Goal: Use online tool/utility

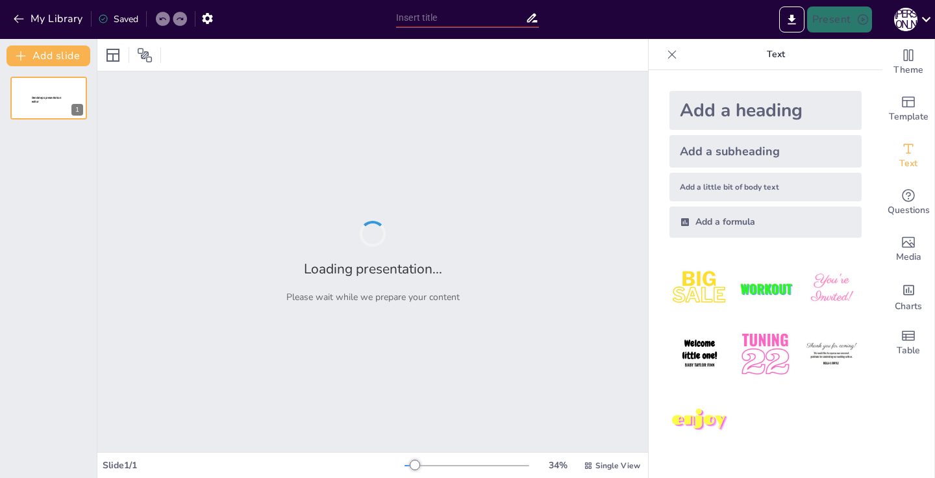
type input "Применение судами общей юрисдикции и арбитражными судами РФ международных догово"
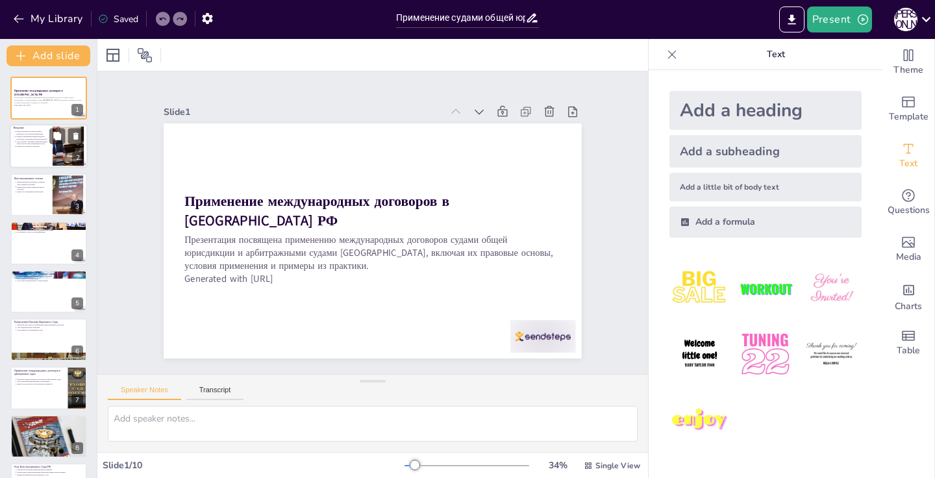
click at [47, 144] on p "суды обязаны учитывать международные обязательства при разрешении споров" at bounding box center [32, 142] width 32 height 5
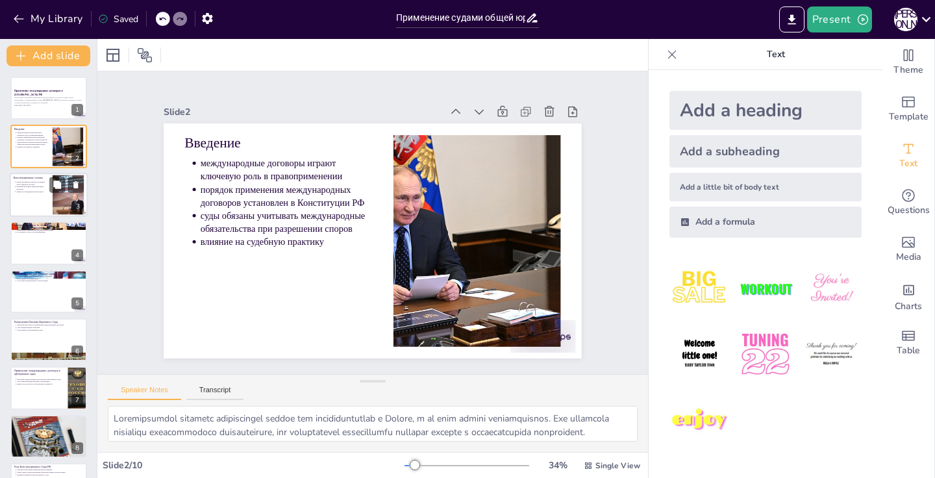
click at [23, 199] on div at bounding box center [49, 195] width 78 height 44
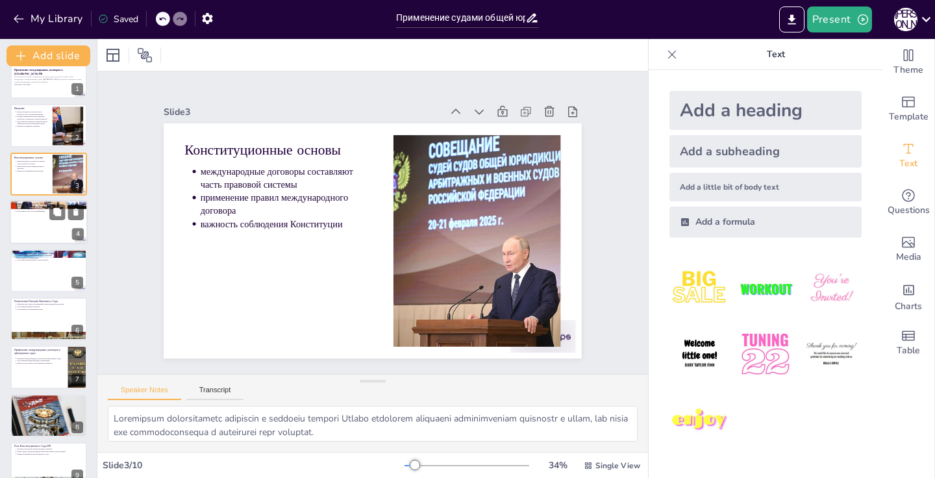
scroll to position [22, 0]
click at [42, 239] on div at bounding box center [49, 221] width 78 height 44
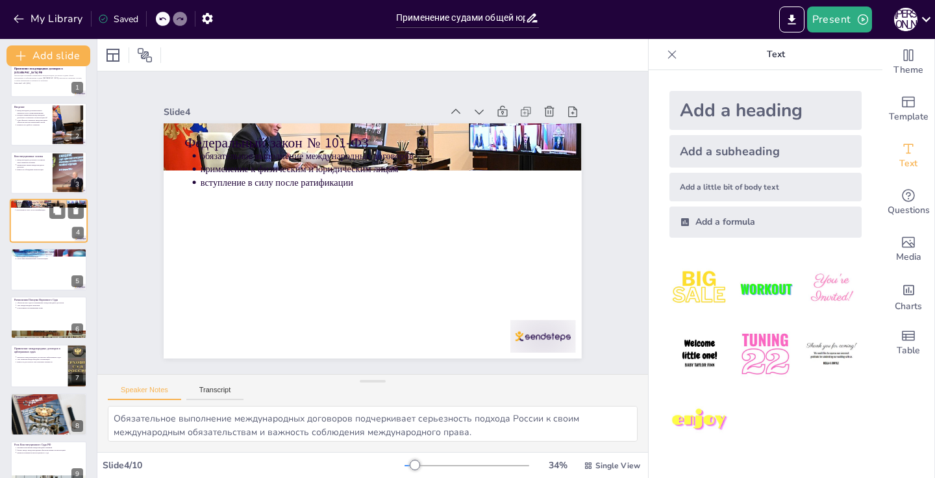
scroll to position [0, 0]
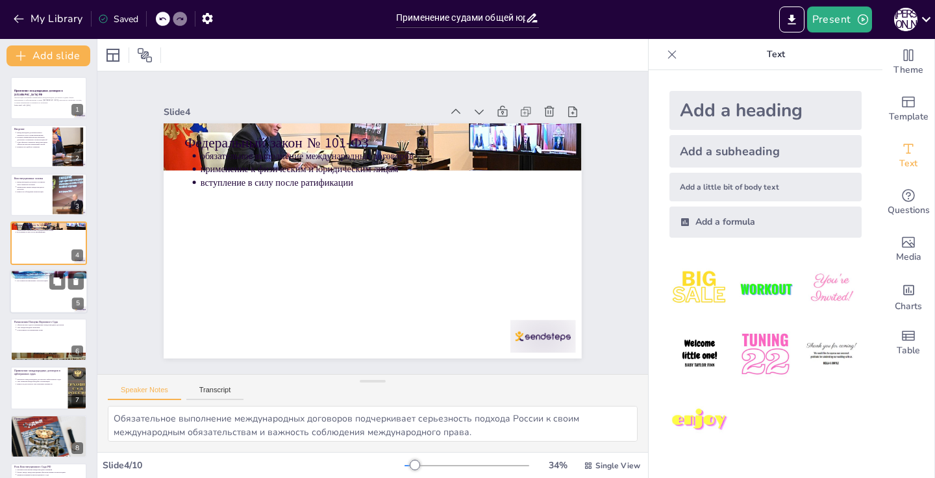
click at [38, 285] on div at bounding box center [49, 291] width 78 height 44
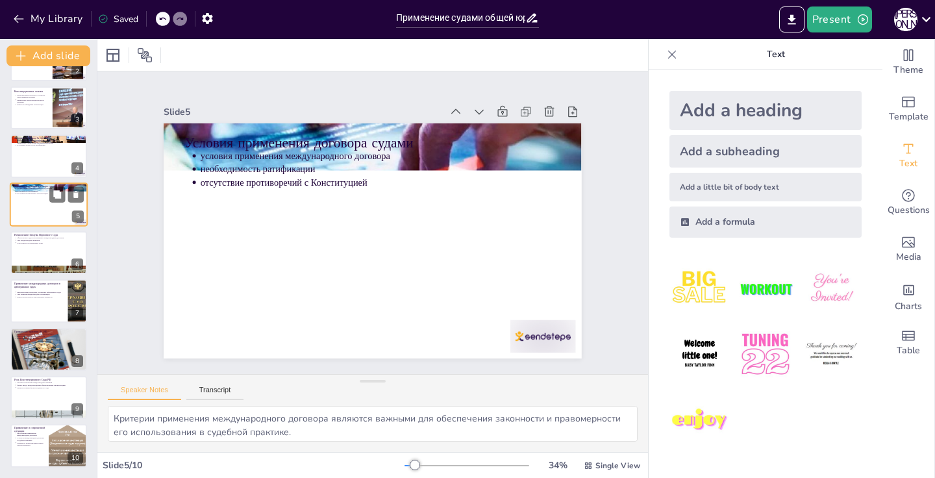
scroll to position [87, 0]
click at [43, 243] on p "согласованность применения норм" at bounding box center [50, 242] width 68 height 3
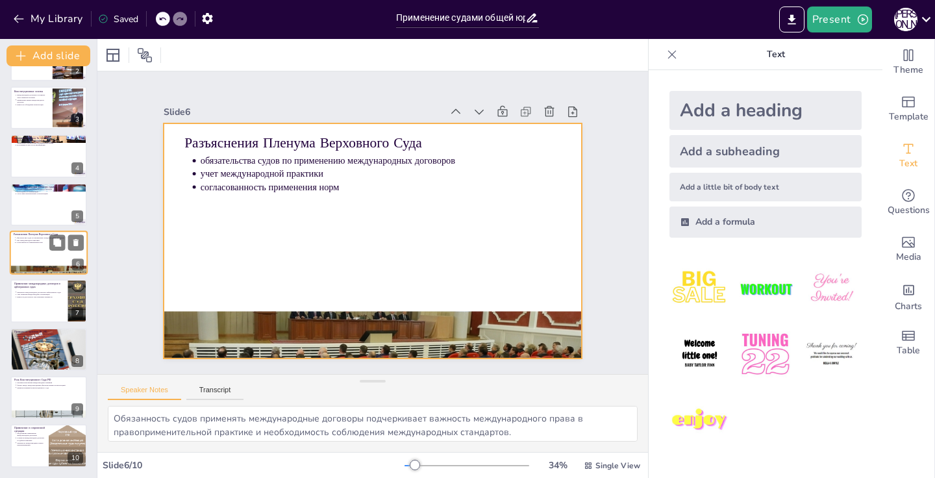
click at [40, 249] on div at bounding box center [49, 252] width 78 height 44
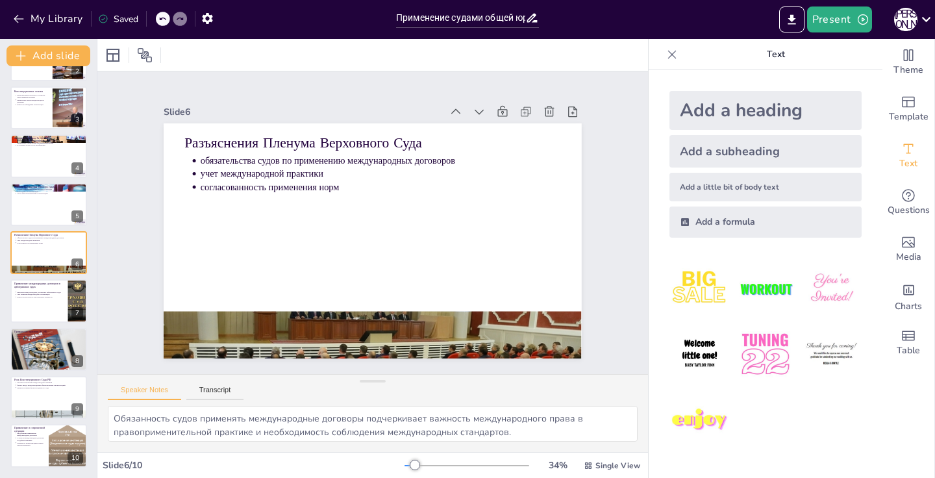
scroll to position [68, 0]
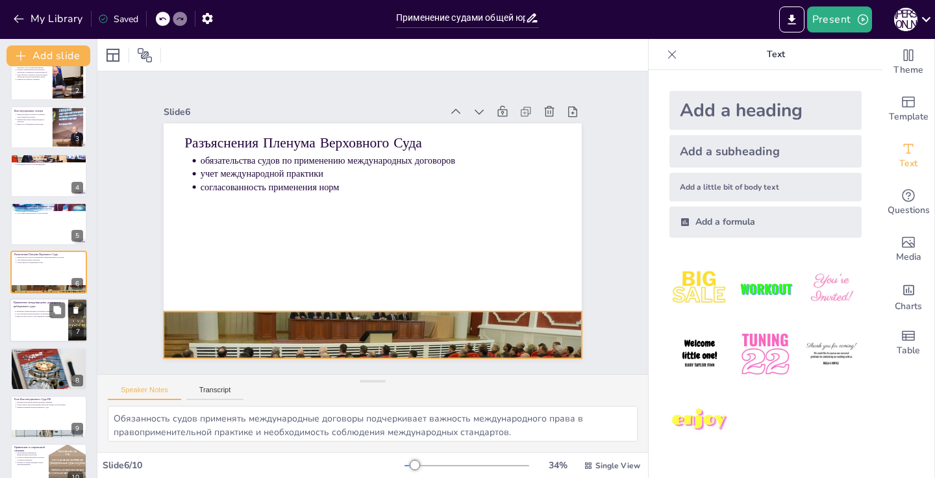
click at [38, 305] on p "Применение международных договоров в арбитражных судах" at bounding box center [39, 304] width 51 height 7
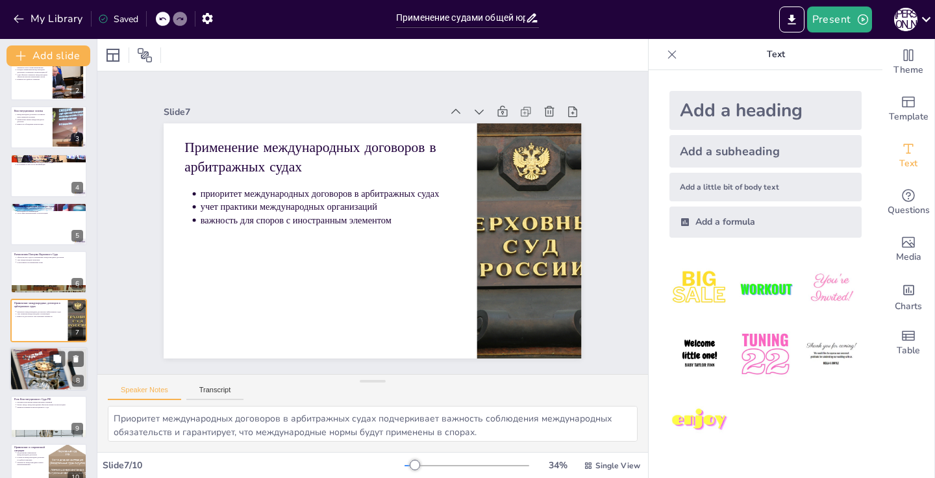
scroll to position [87, 0]
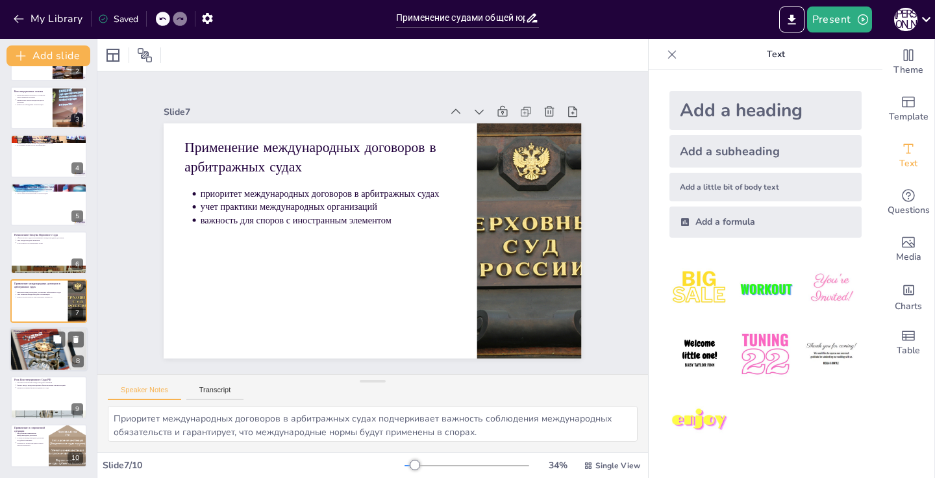
click at [32, 354] on div at bounding box center [49, 349] width 78 height 58
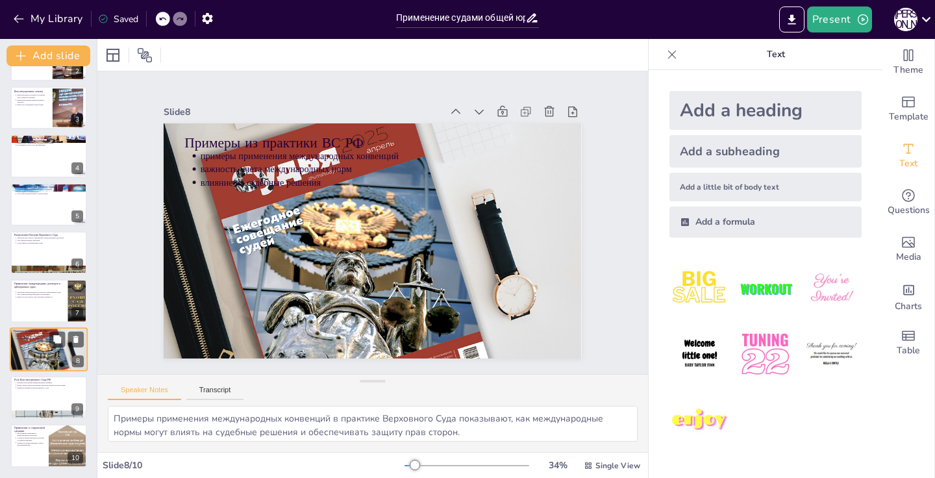
scroll to position [0, 0]
click at [32, 393] on div at bounding box center [49, 397] width 78 height 44
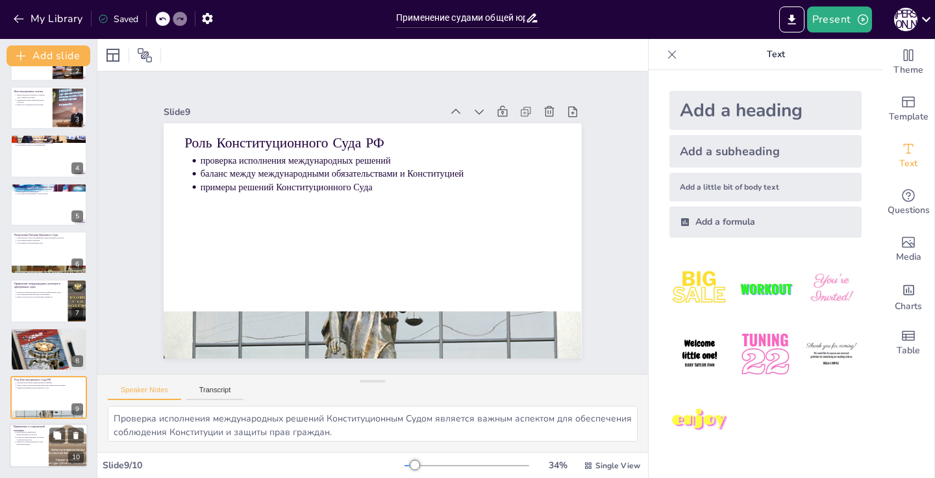
click at [28, 443] on p "значимость международных норм в правоприменении" at bounding box center [30, 443] width 29 height 5
type textarea "Продолжение применения международных договоров, даже после изменения членства в…"
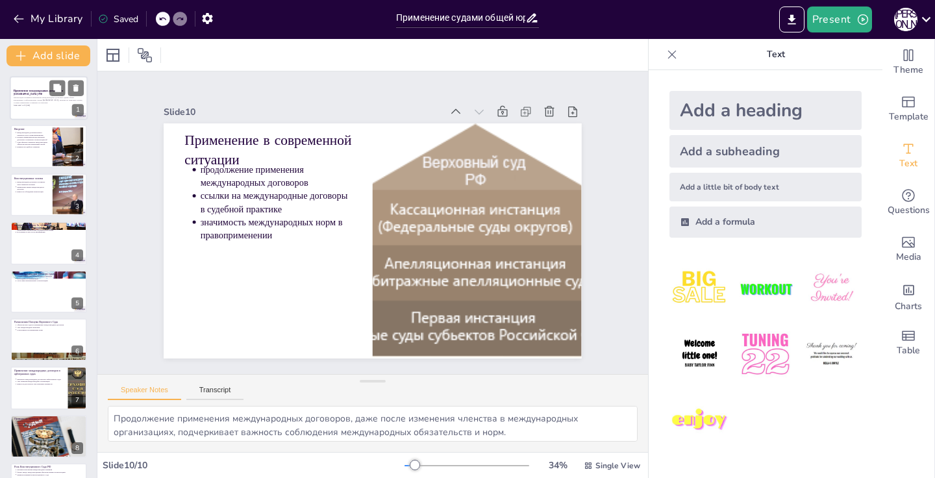
click at [41, 108] on div at bounding box center [49, 98] width 78 height 44
